Goal: Navigation & Orientation: Go to known website

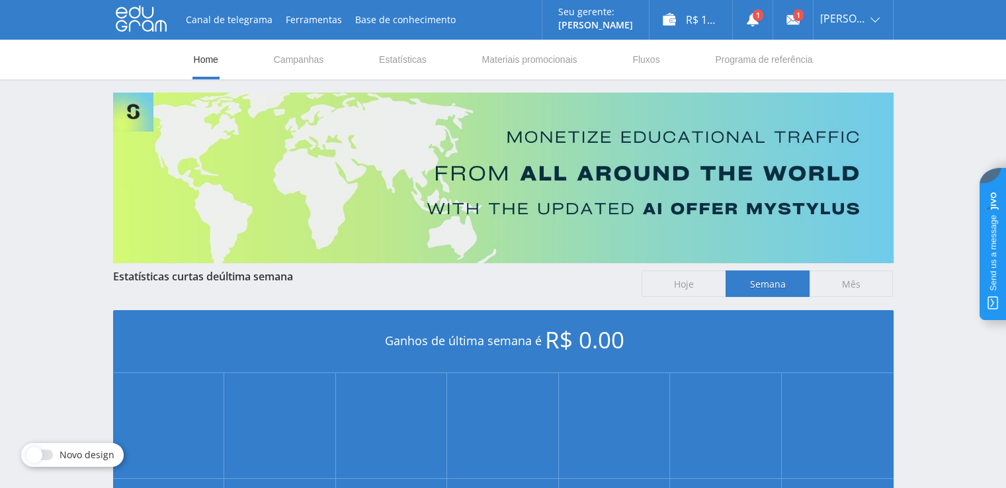
click at [135, 19] on icon at bounding box center [141, 18] width 51 height 26
click at [127, 25] on icon at bounding box center [141, 18] width 51 height 26
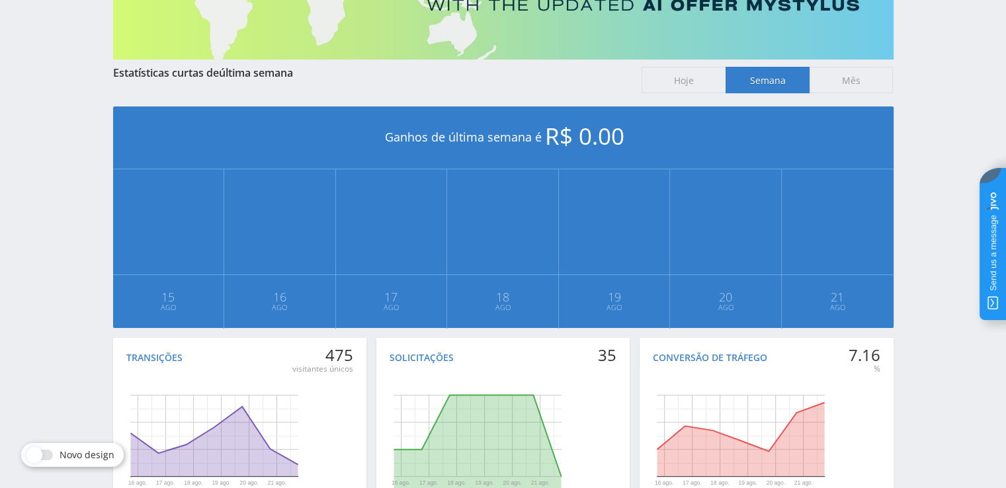
scroll to position [297, 0]
